Goal: Task Accomplishment & Management: Manage account settings

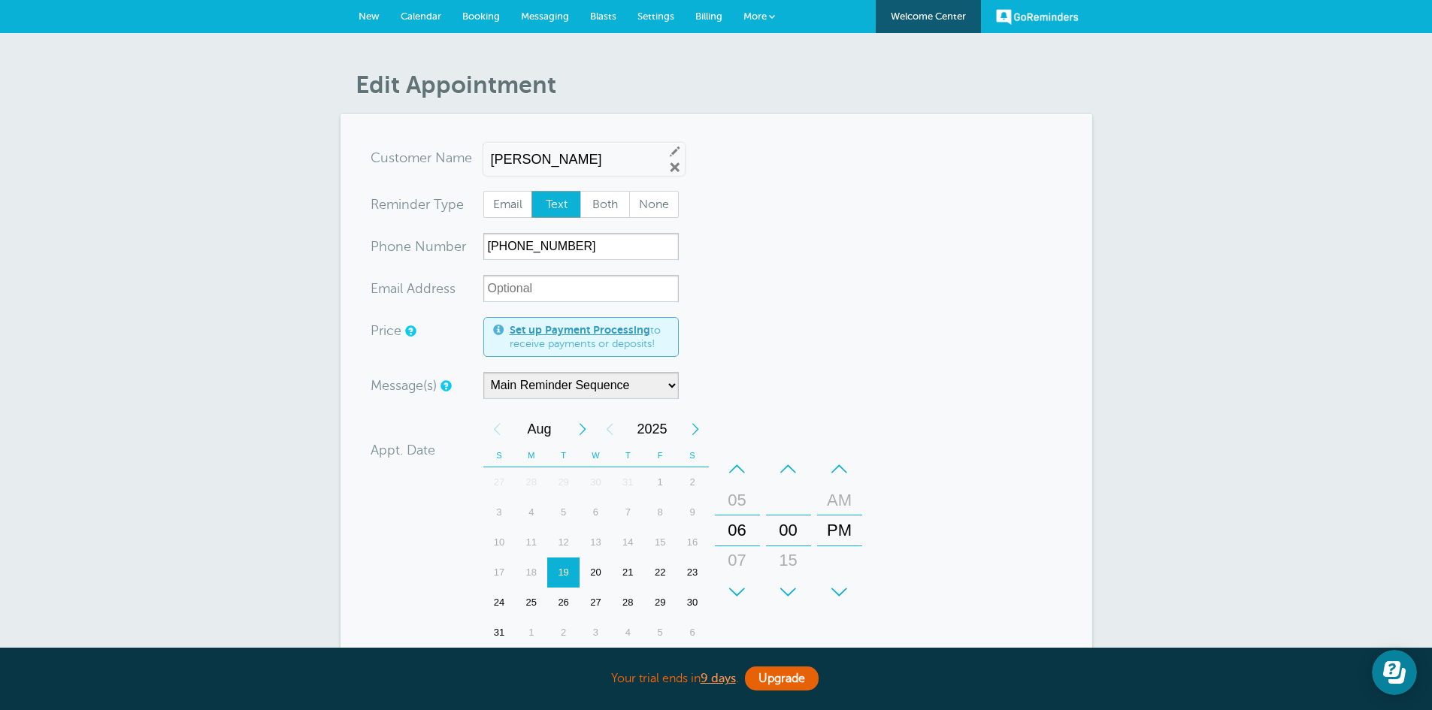
click at [1040, 14] on link "GoReminders" at bounding box center [1037, 16] width 83 height 33
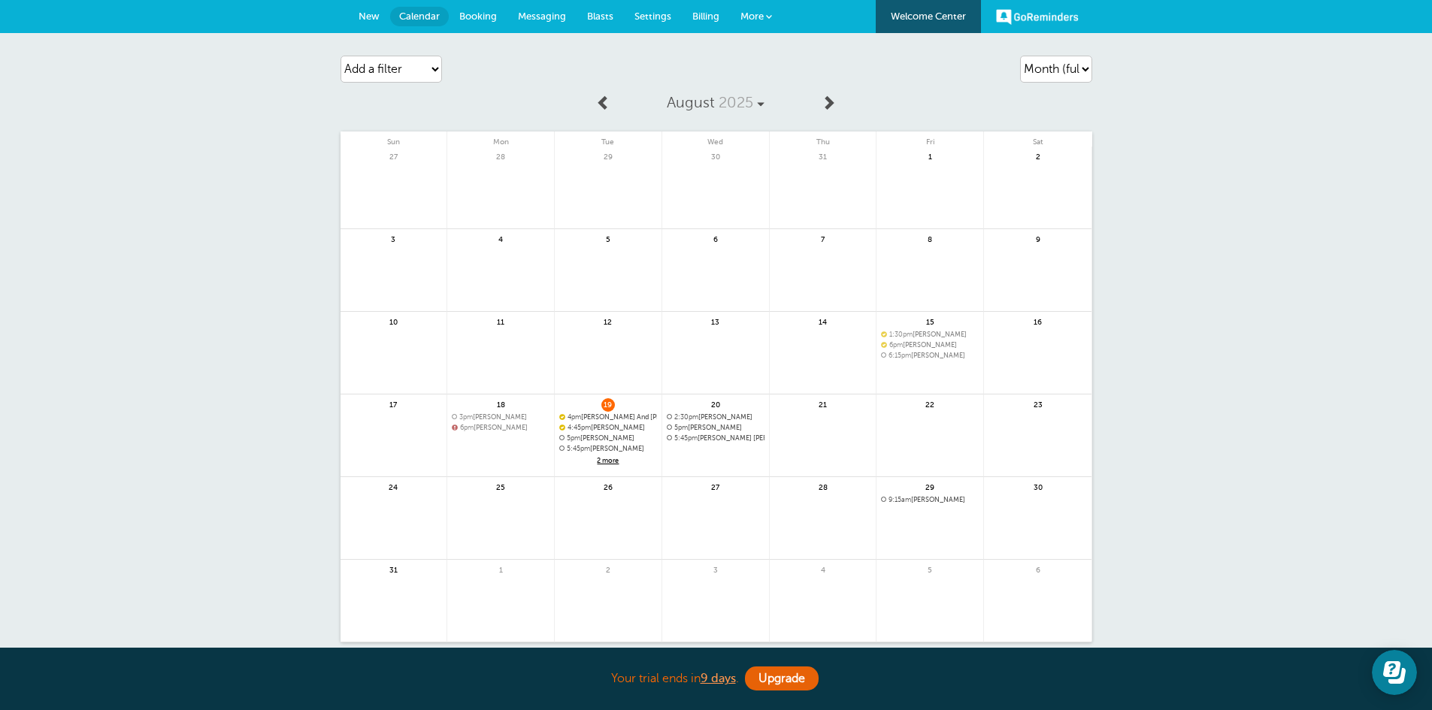
click at [647, 14] on span "Settings" at bounding box center [653, 16] width 37 height 11
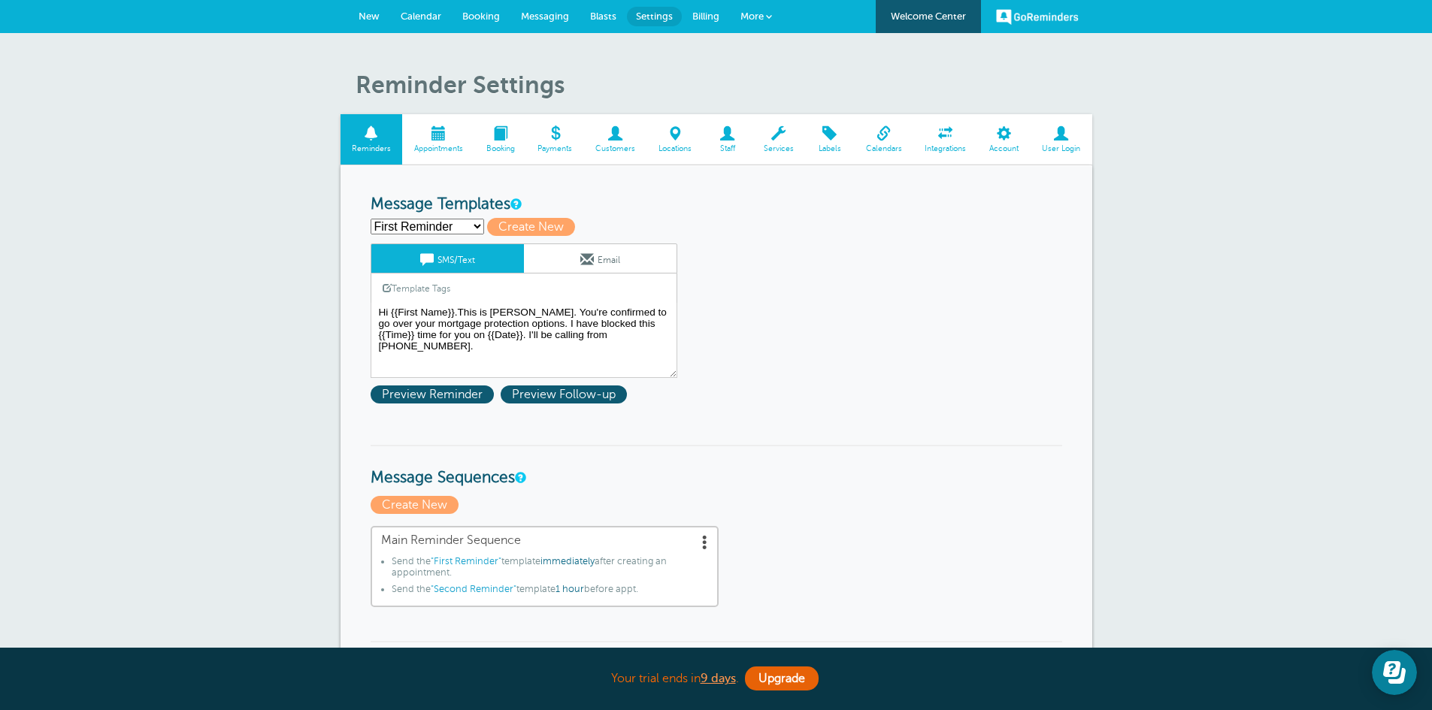
click at [1061, 141] on span at bounding box center [1062, 133] width 62 height 14
